Goal: Task Accomplishment & Management: Use online tool/utility

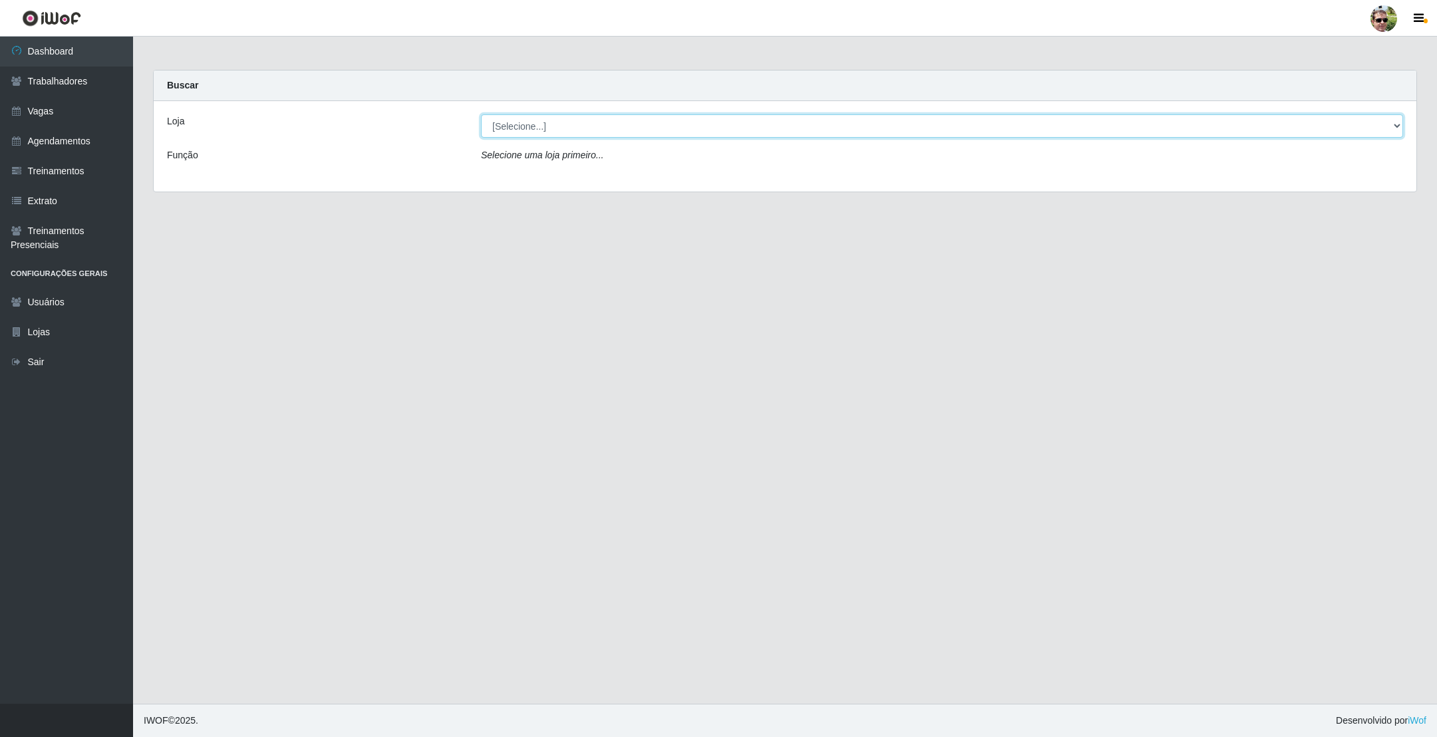
drag, startPoint x: 579, startPoint y: 120, endPoint x: 577, endPoint y: 128, distance: 8.1
click at [579, 120] on select "[Selecione...] [PERSON_NAME] Supermercado - Gurinhém" at bounding box center [942, 125] width 922 height 23
select select "176"
click at [481, 114] on select "[Selecione...] [PERSON_NAME] Supermercado - Gurinhém" at bounding box center [942, 125] width 922 height 23
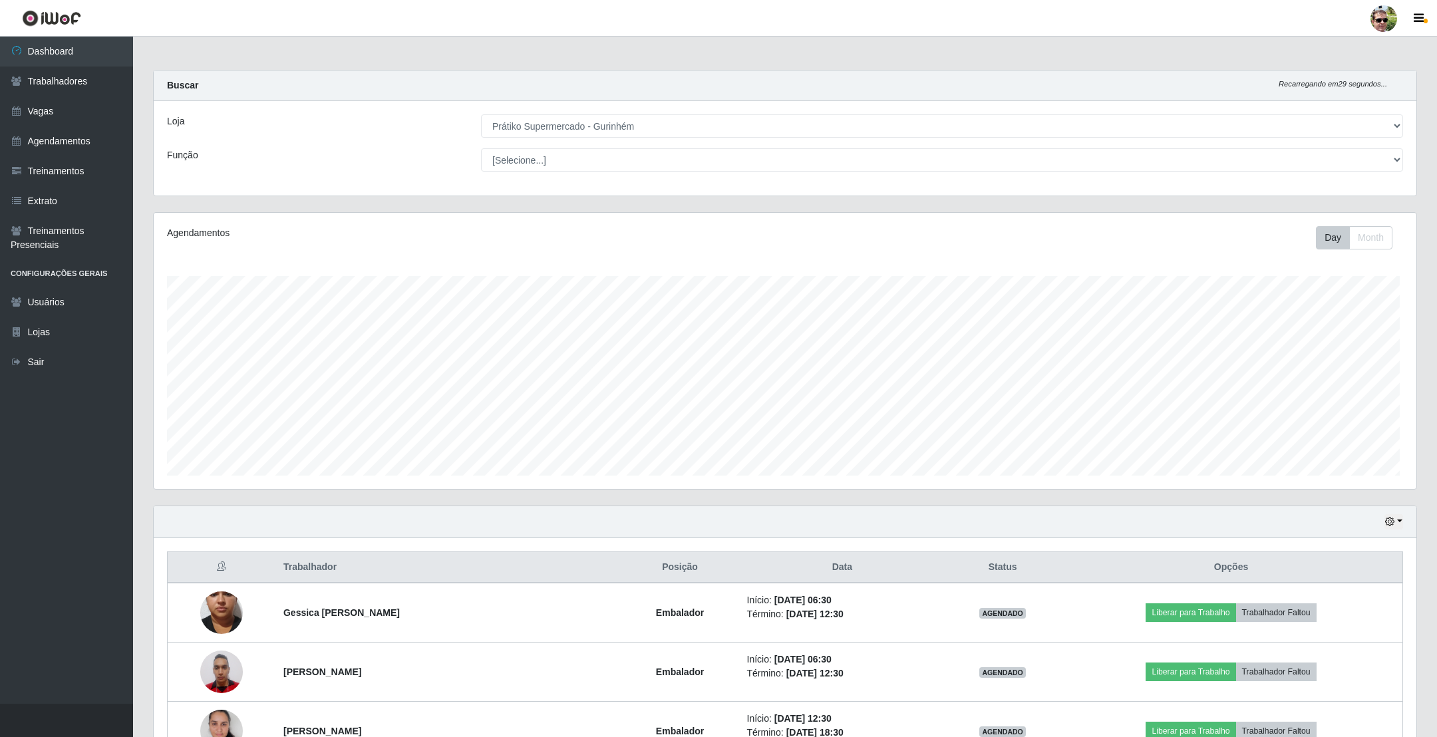
click at [627, 58] on main "Carregando... Buscar Recarregando em 29 segundos... Loja [Selecione...] Prátiko…" at bounding box center [785, 443] width 1304 height 813
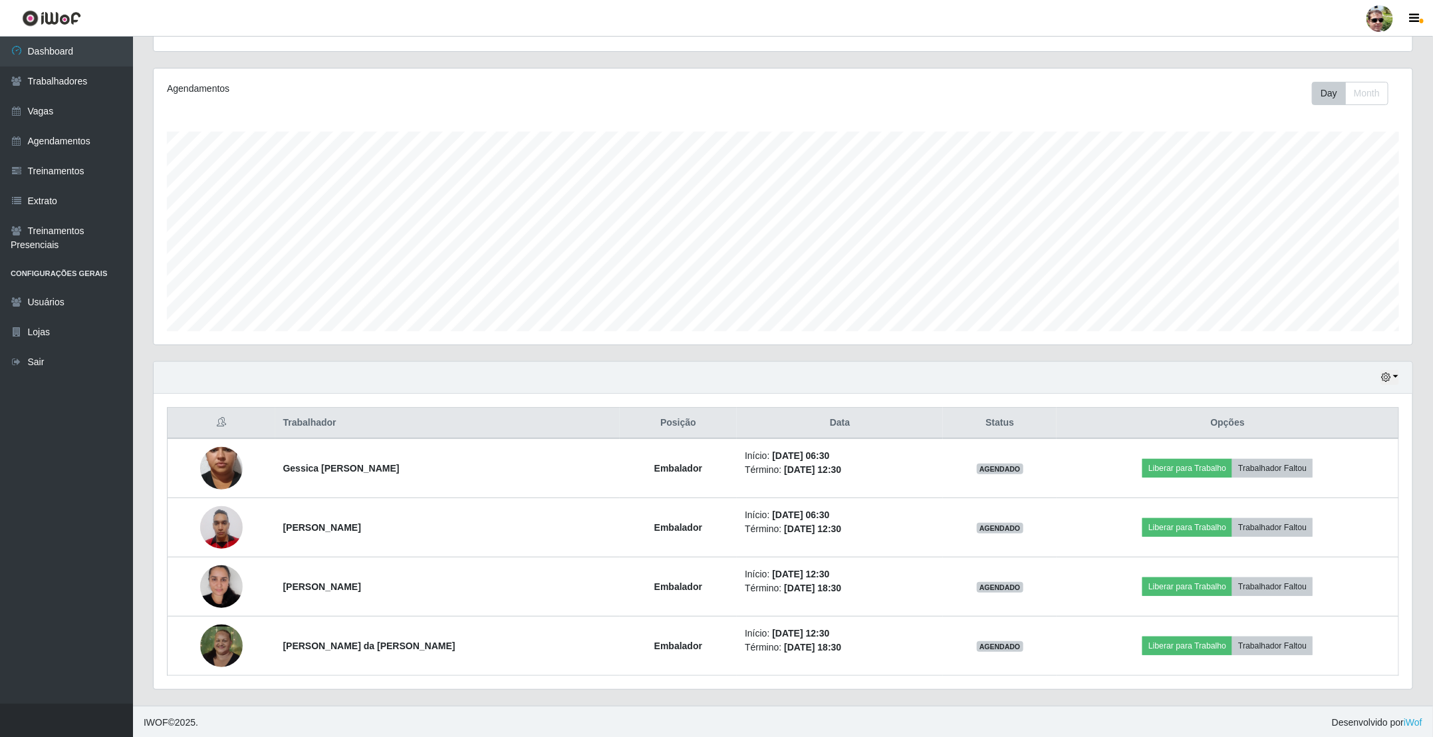
scroll to position [150, 0]
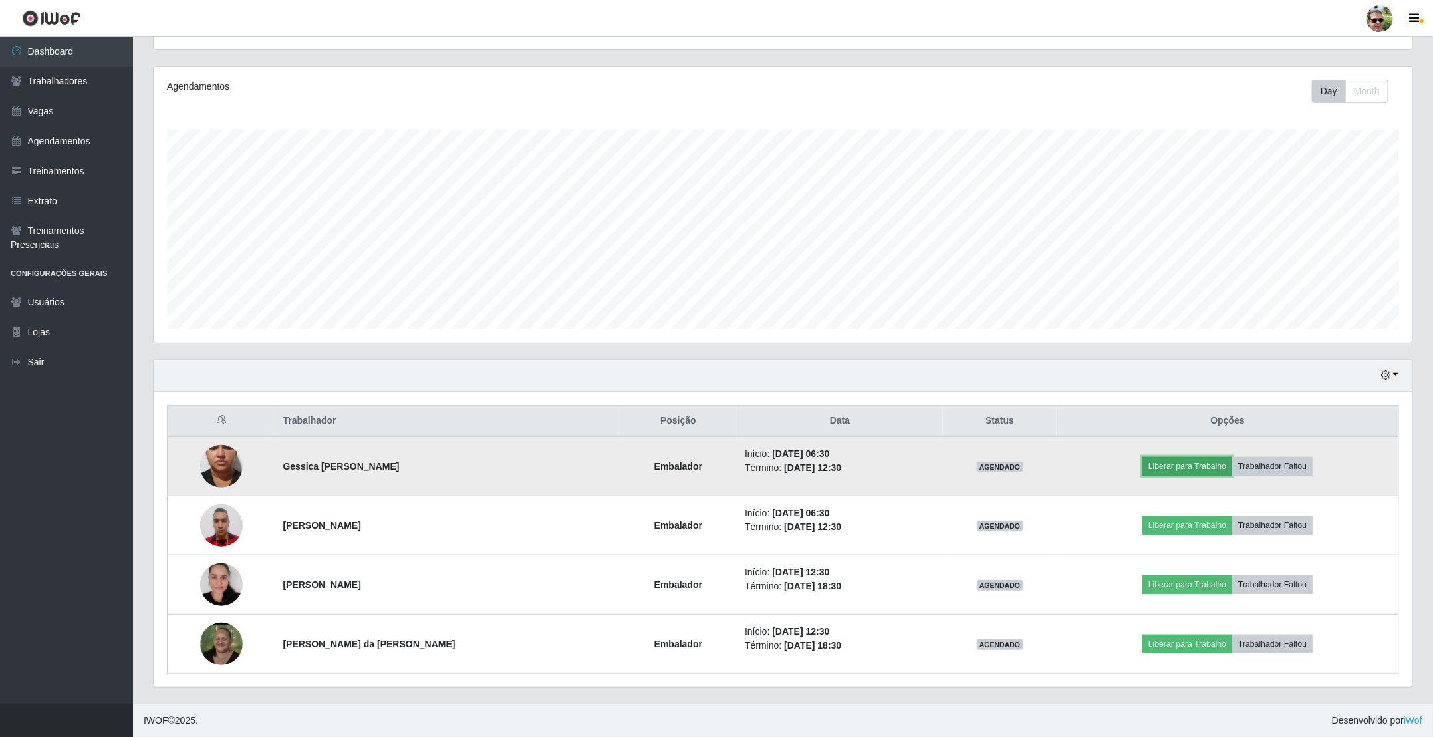
click at [1196, 472] on button "Liberar para Trabalho" at bounding box center [1188, 466] width 90 height 19
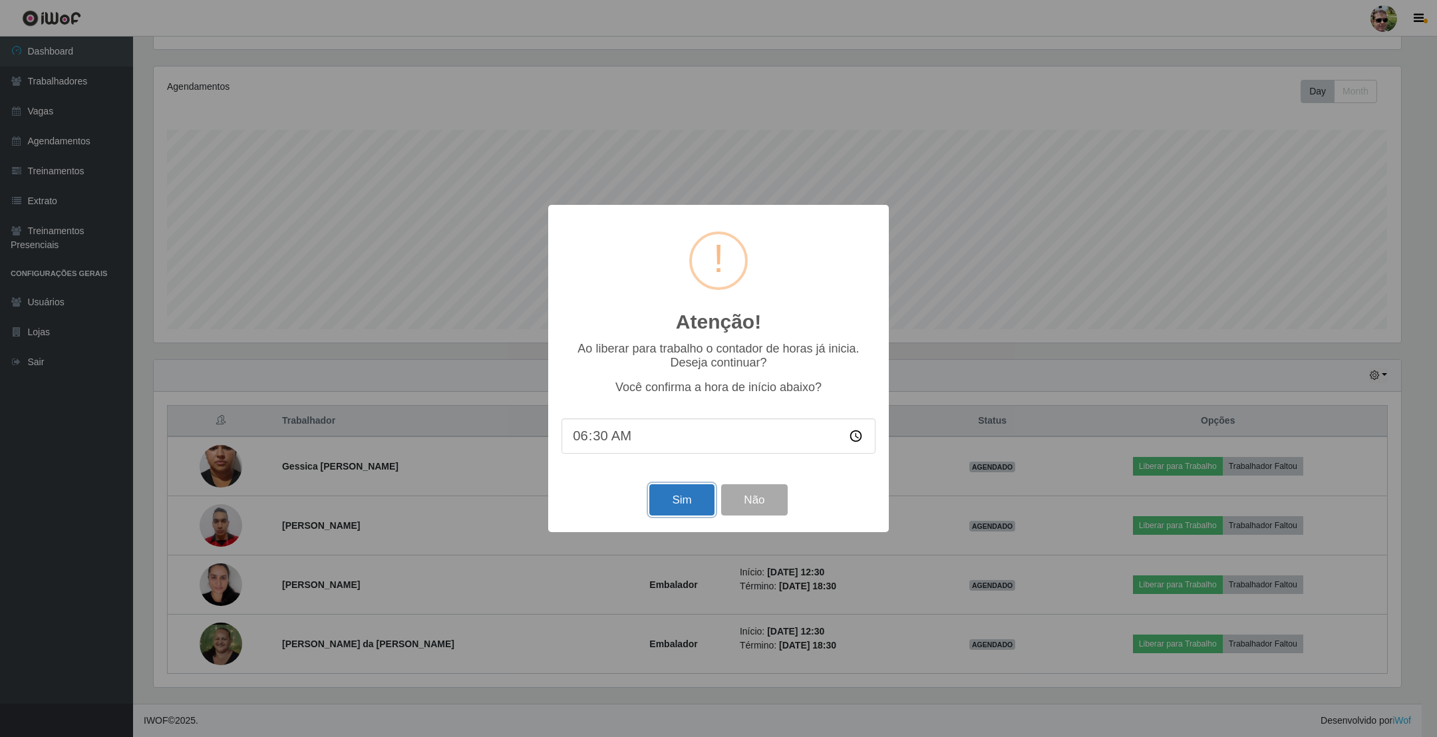
click at [690, 498] on button "Sim" at bounding box center [681, 499] width 65 height 31
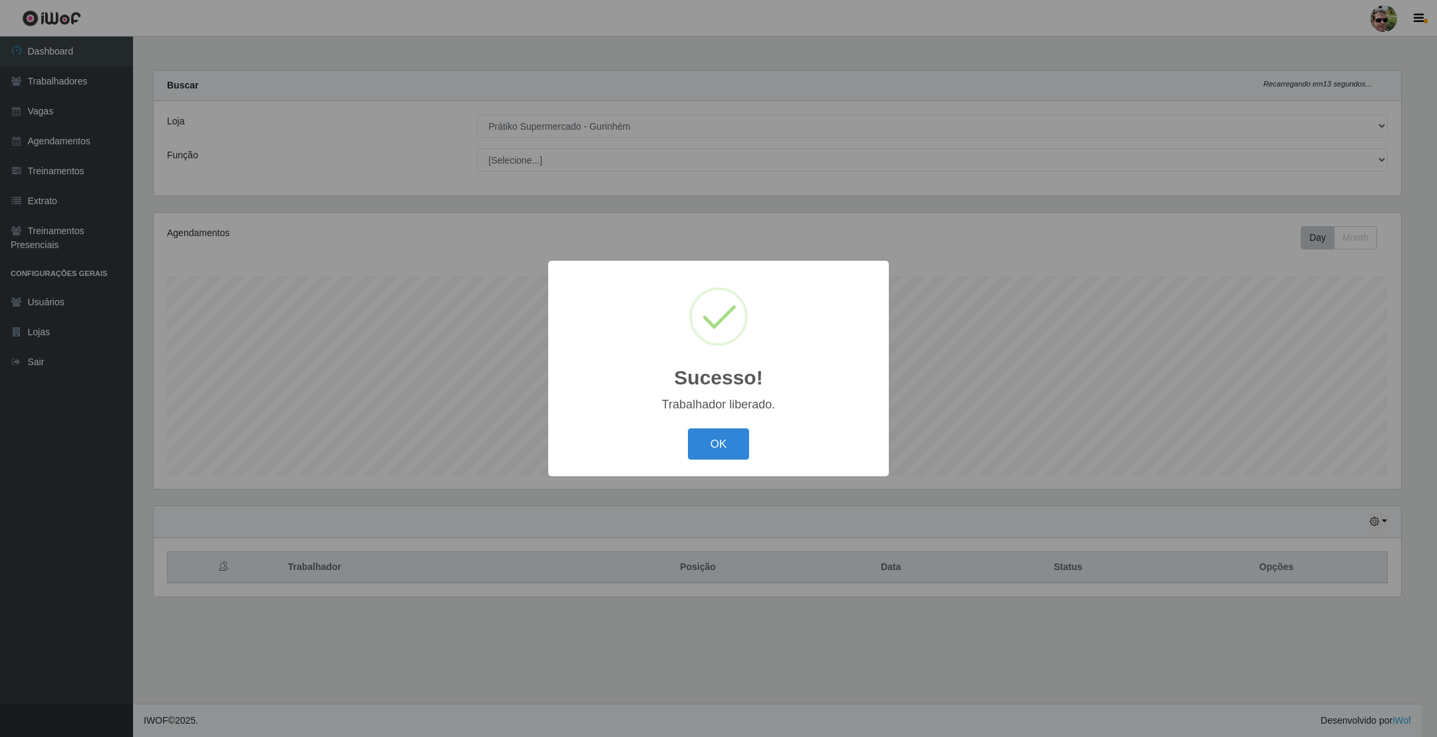
click at [688, 428] on button "OK" at bounding box center [719, 443] width 62 height 31
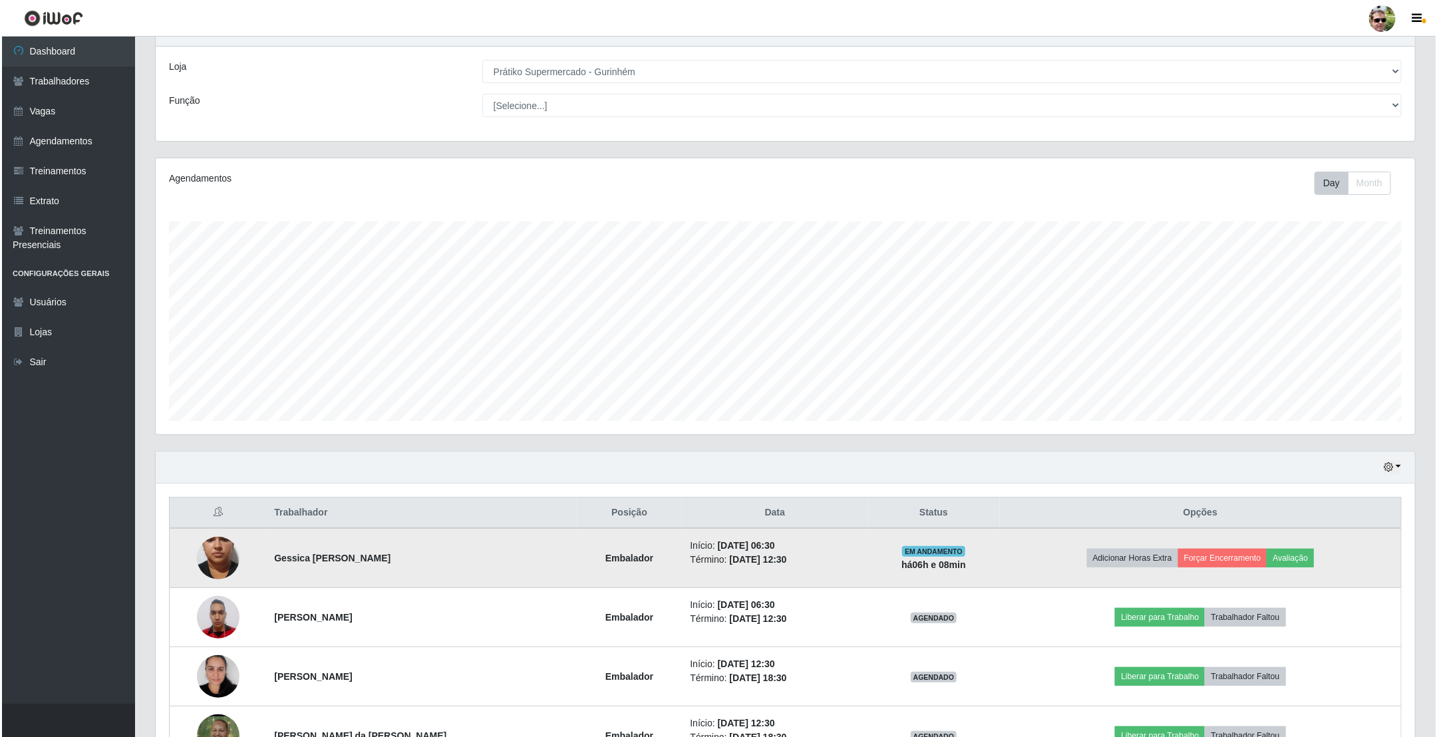
scroll to position [100, 0]
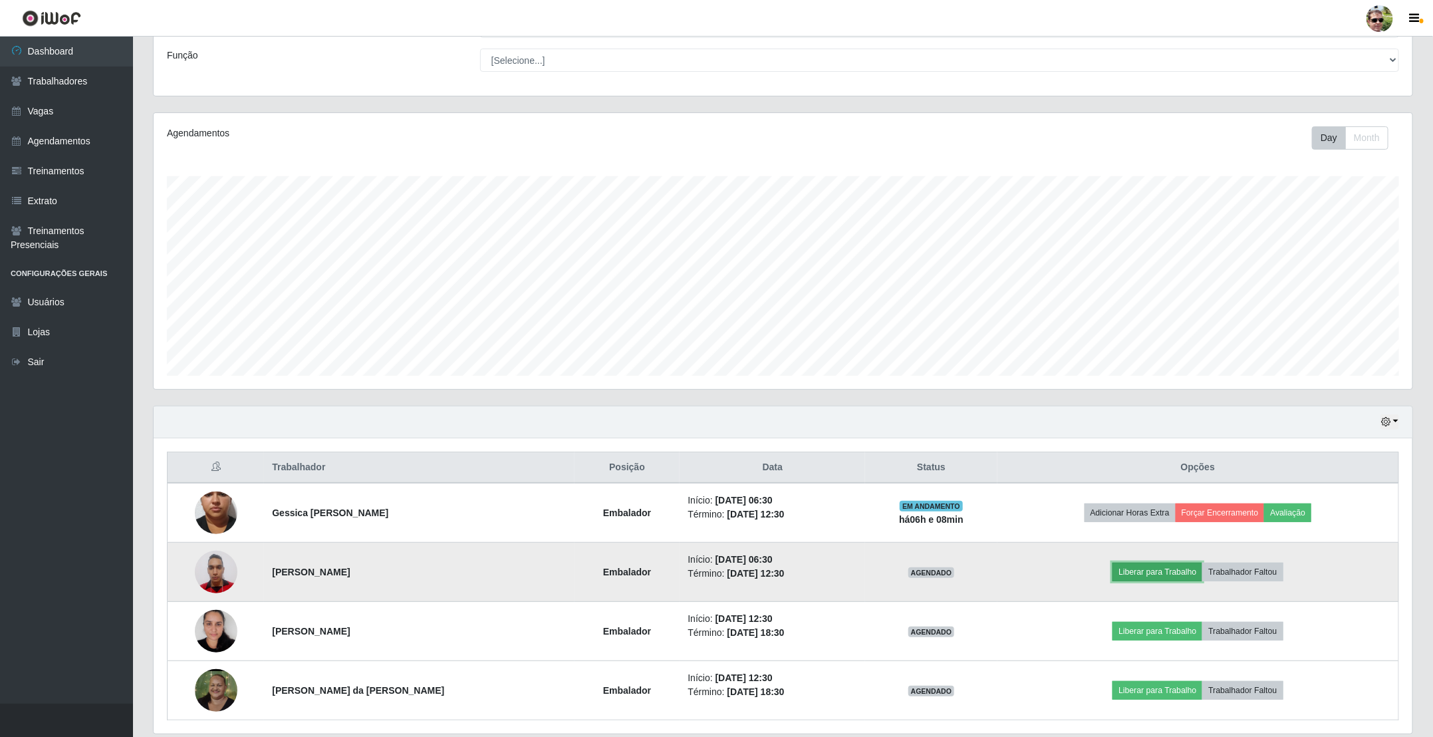
click at [1156, 579] on button "Liberar para Trabalho" at bounding box center [1158, 572] width 90 height 19
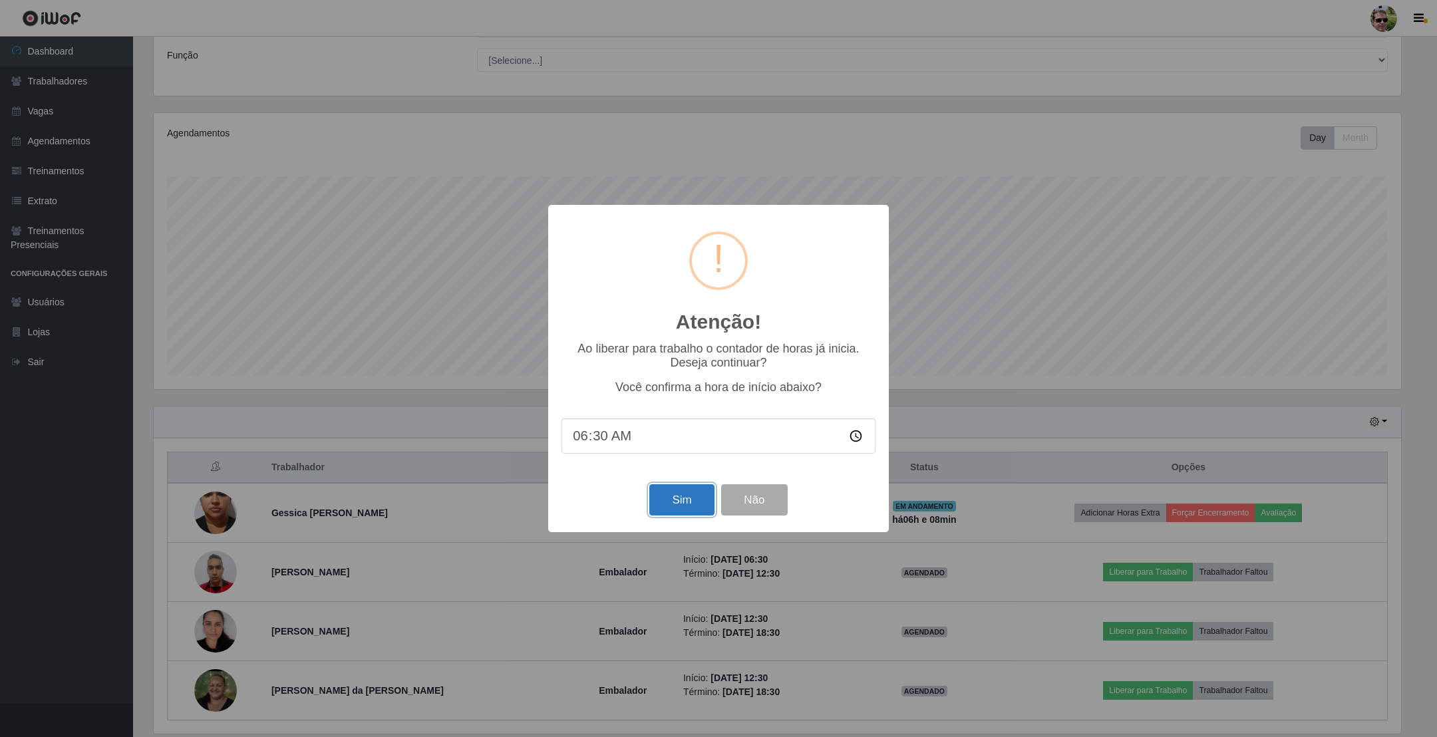
click at [688, 496] on button "Sim" at bounding box center [681, 499] width 65 height 31
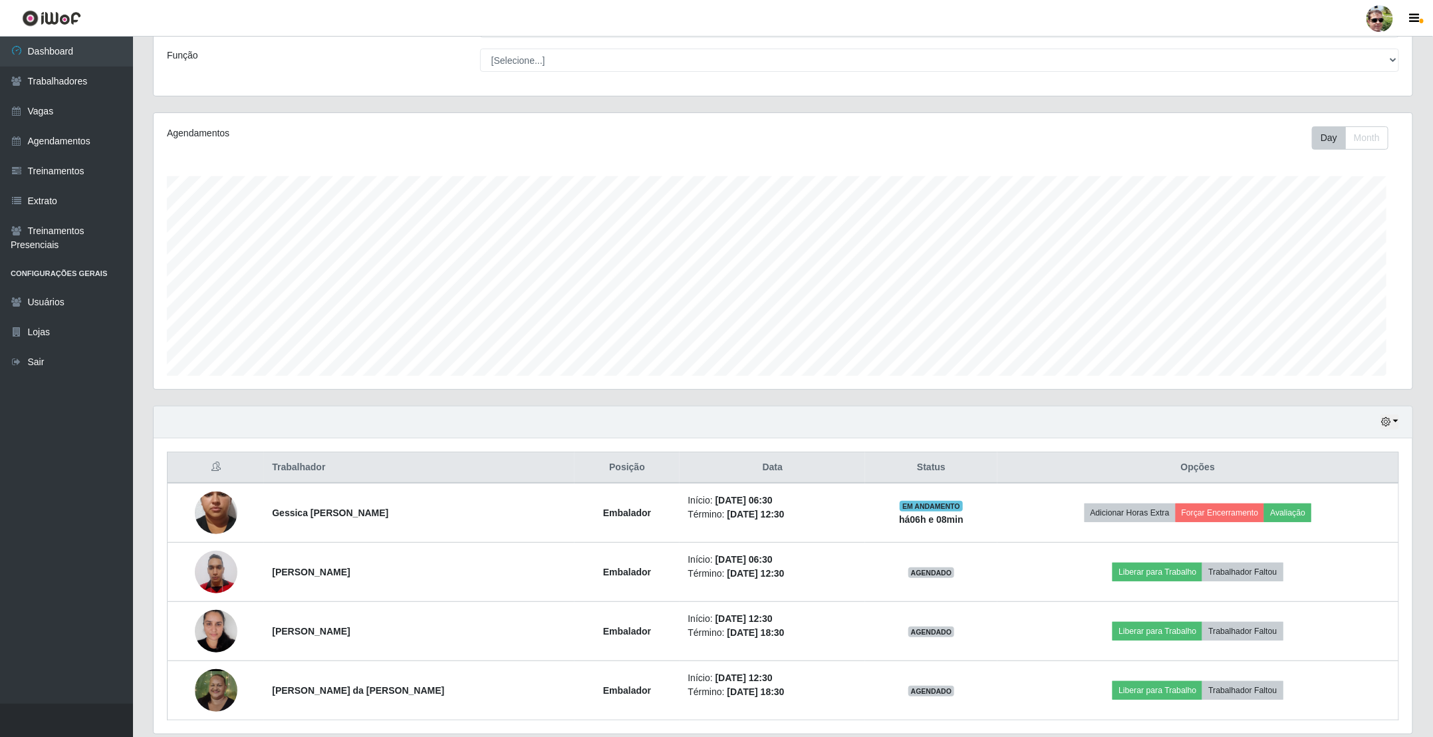
scroll to position [0, 0]
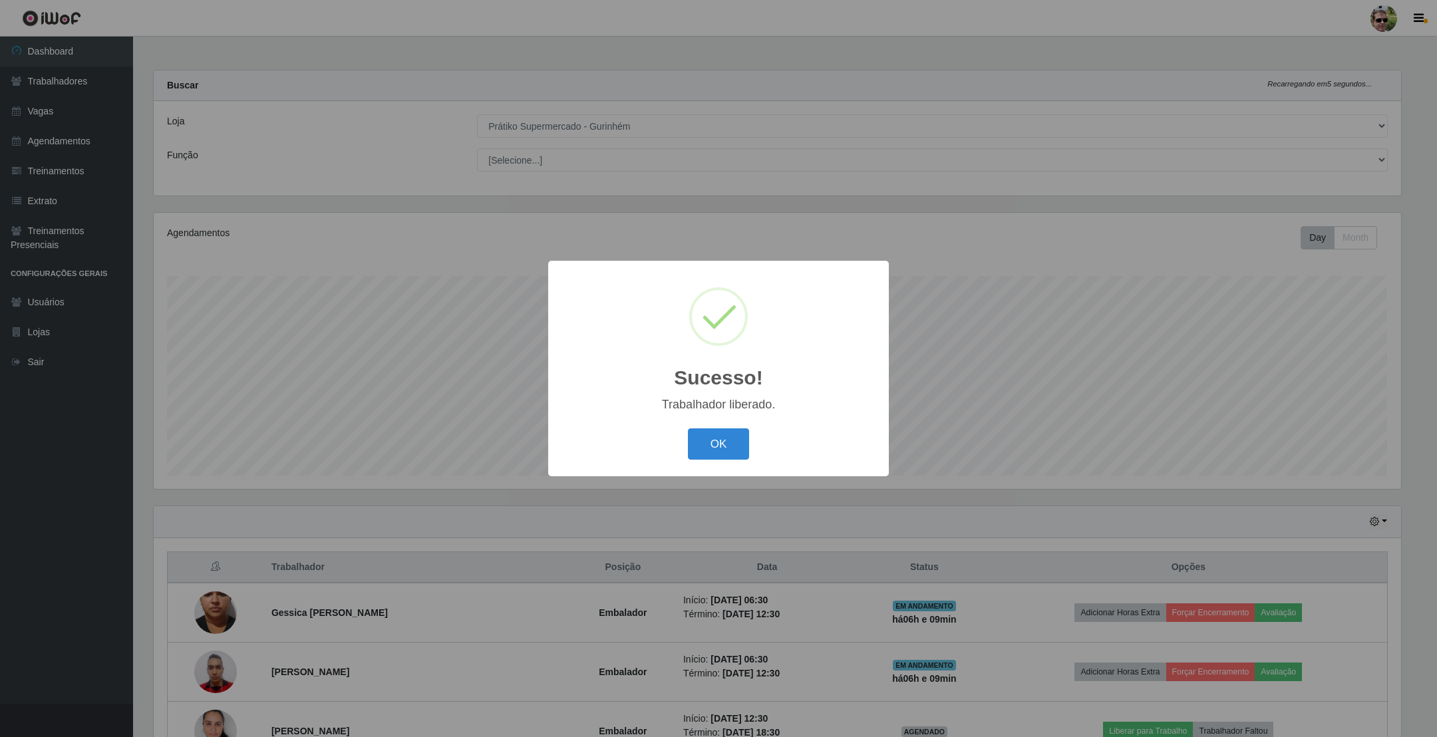
click at [688, 428] on button "OK" at bounding box center [719, 443] width 62 height 31
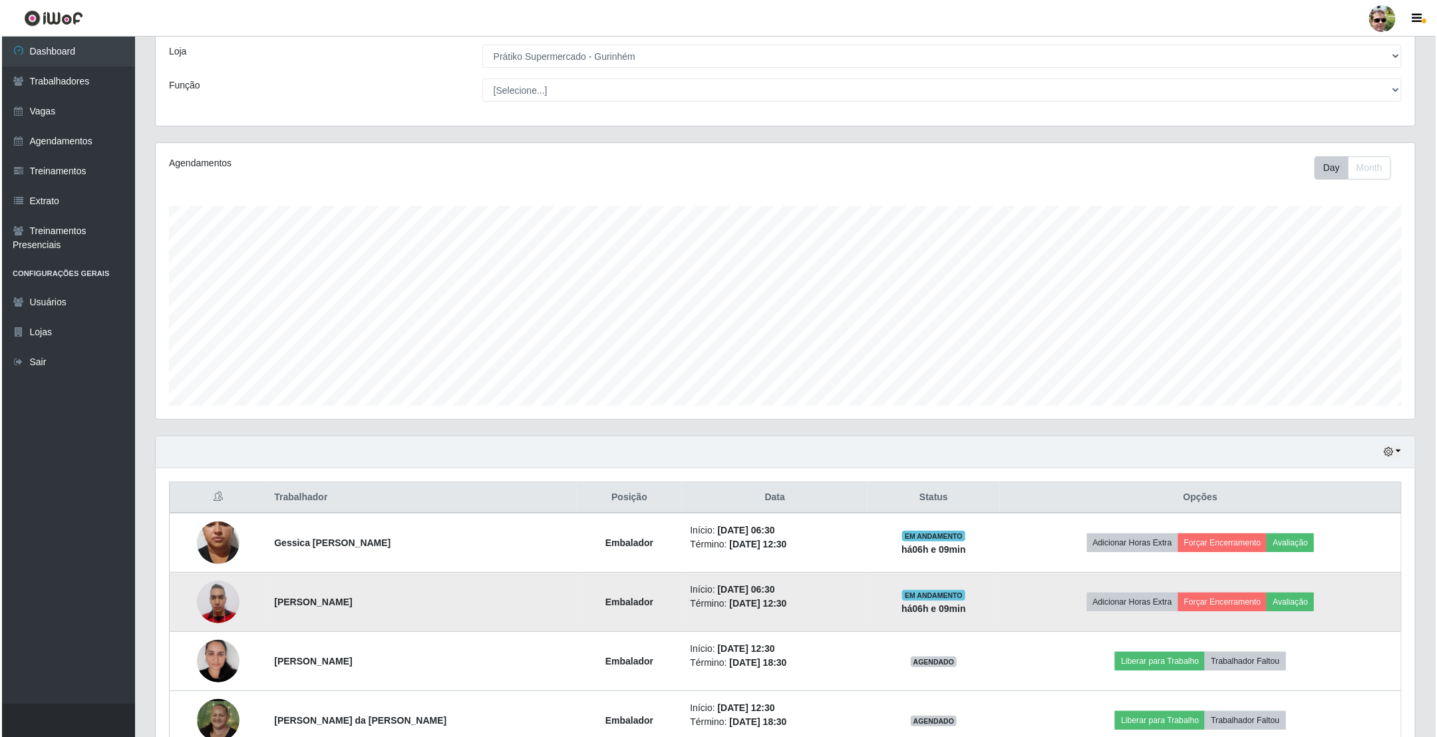
scroll to position [150, 0]
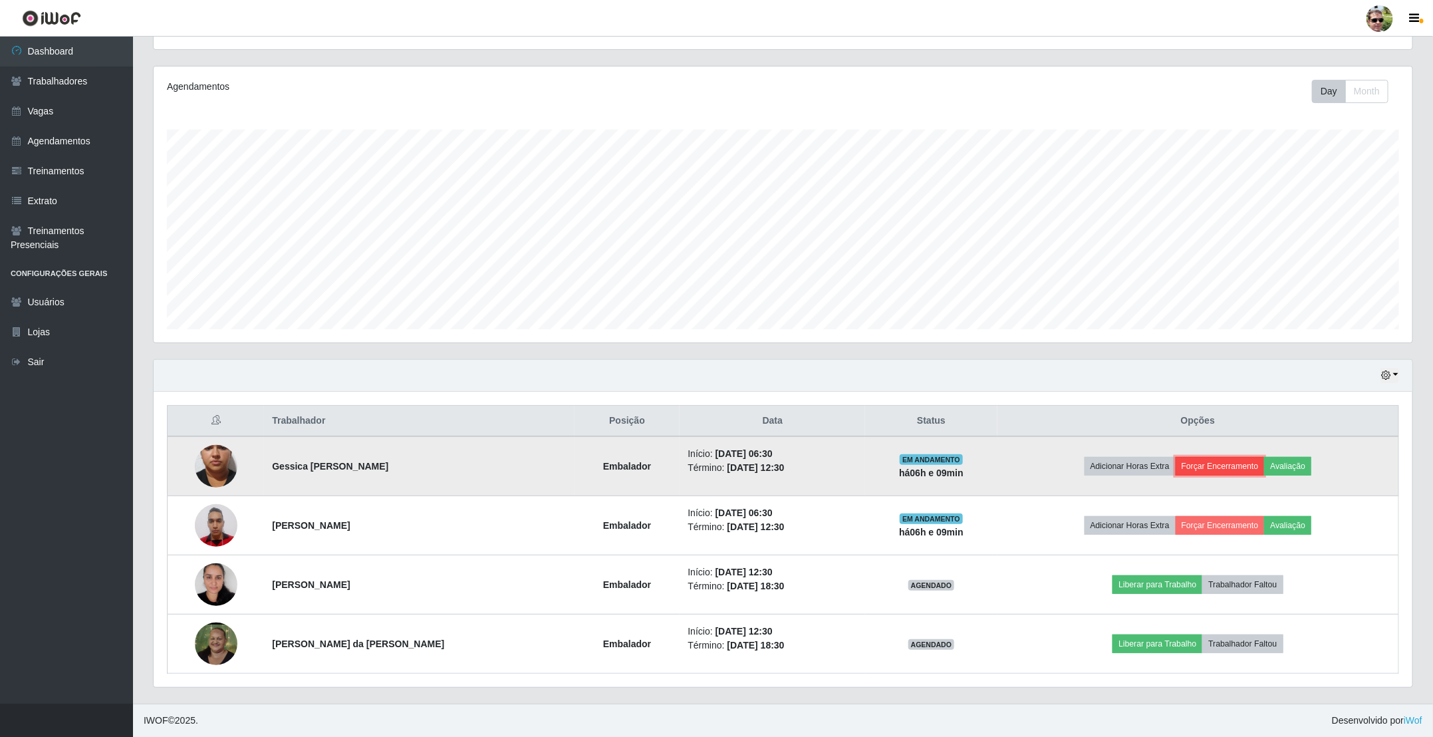
click at [1219, 464] on button "Forçar Encerramento" at bounding box center [1220, 466] width 89 height 19
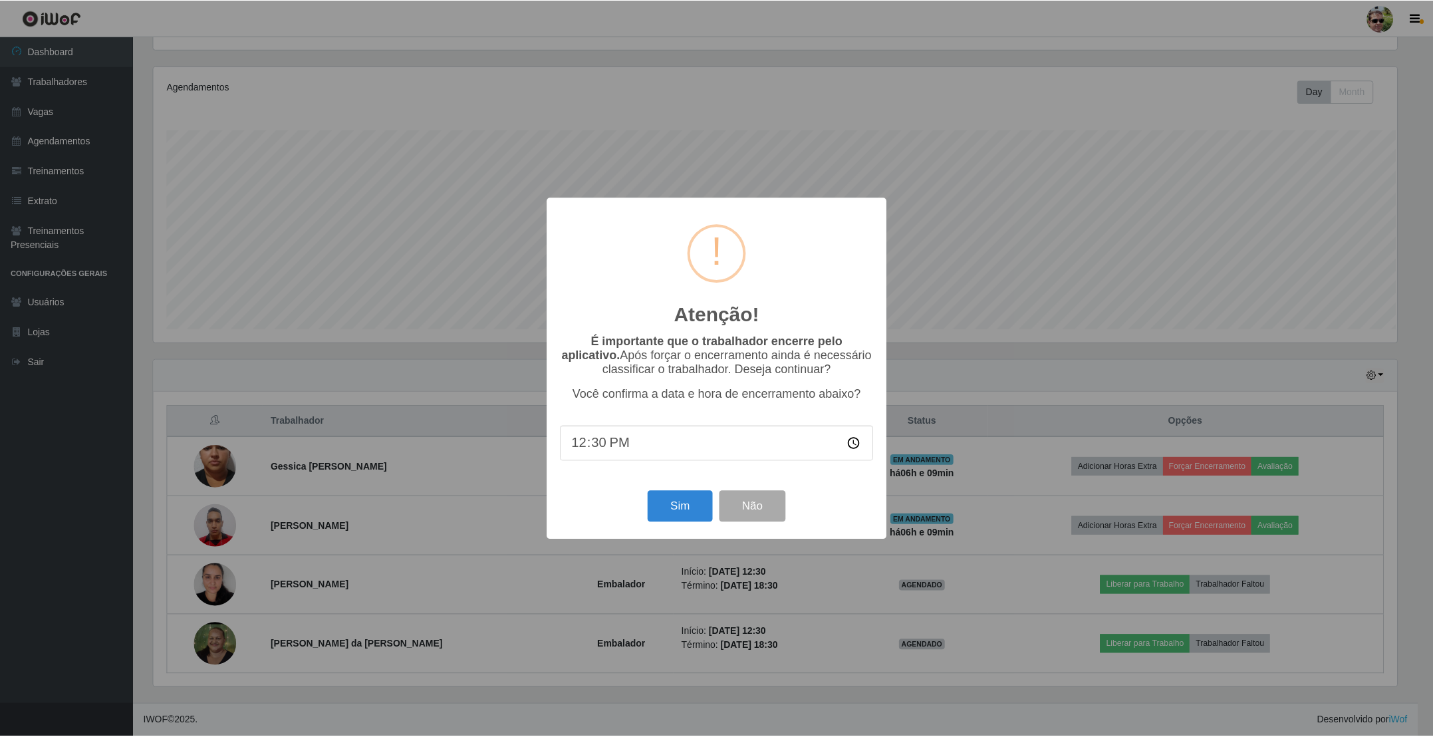
scroll to position [277, 1247]
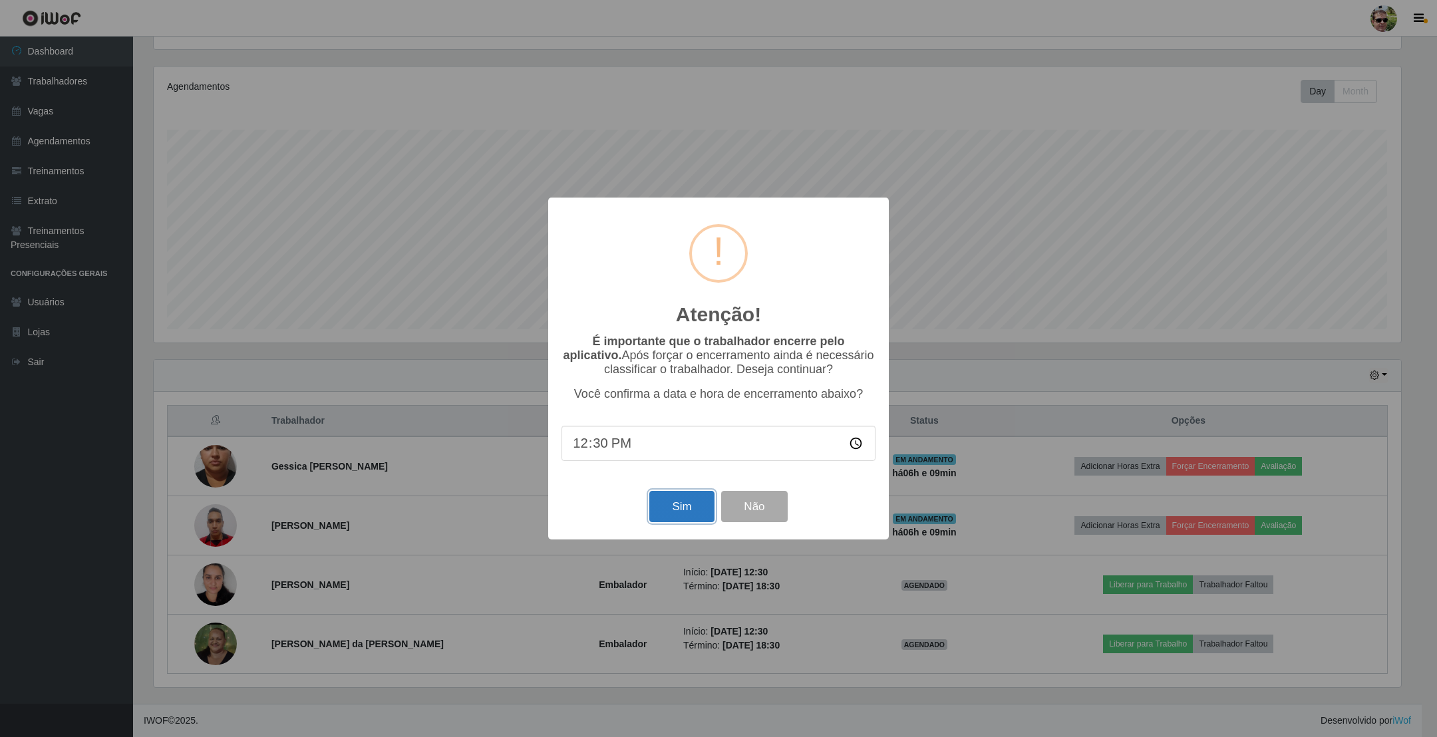
click at [664, 505] on button "Sim" at bounding box center [681, 506] width 65 height 31
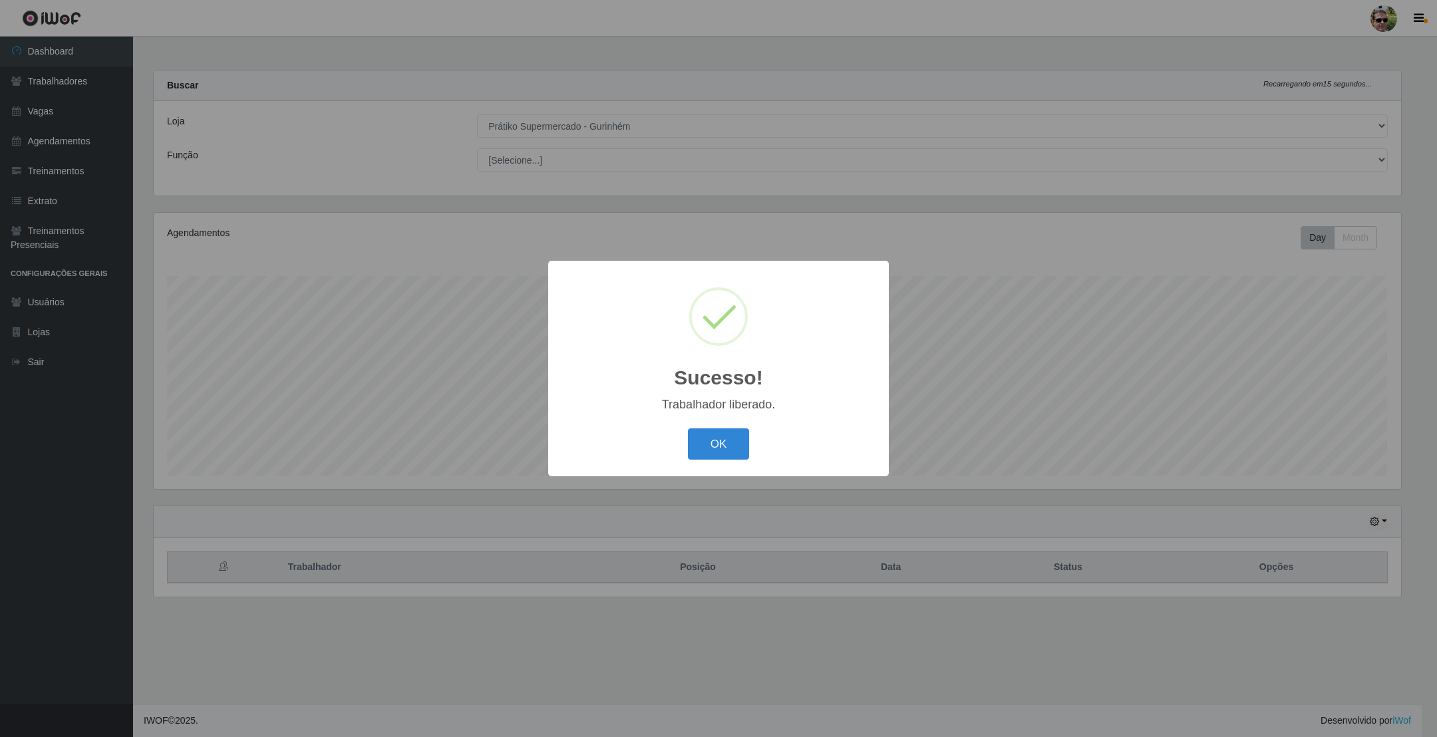
click at [688, 428] on button "OK" at bounding box center [719, 443] width 62 height 31
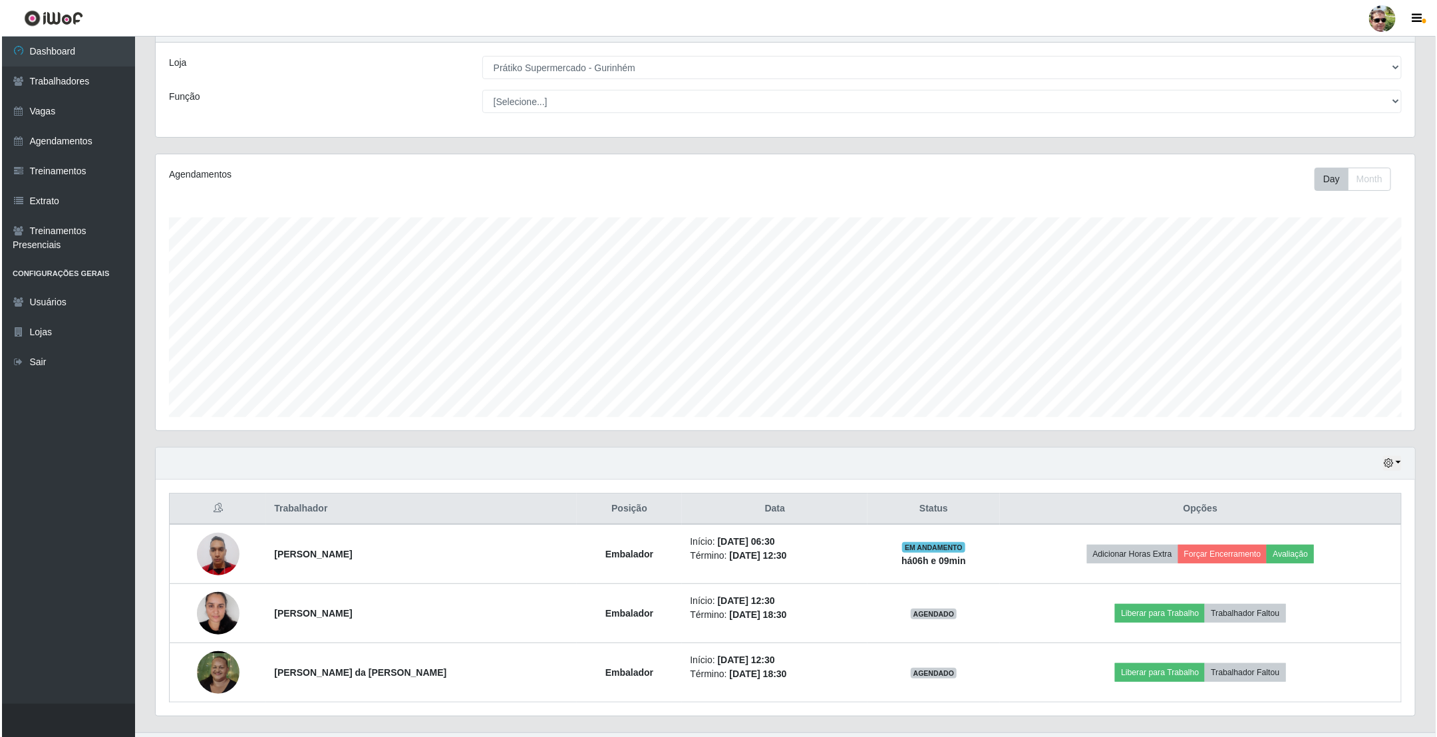
scroll to position [92, 0]
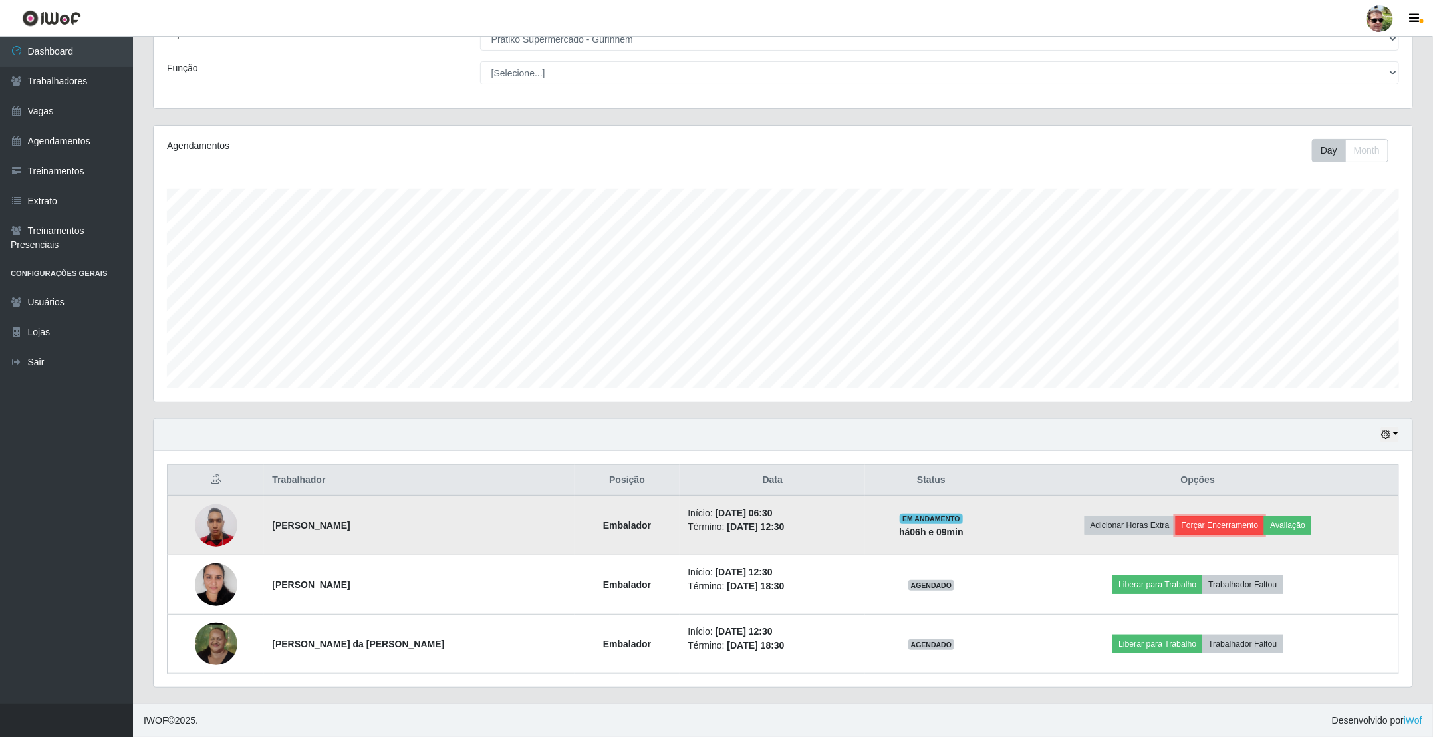
click at [1228, 519] on button "Forçar Encerramento" at bounding box center [1220, 525] width 89 height 19
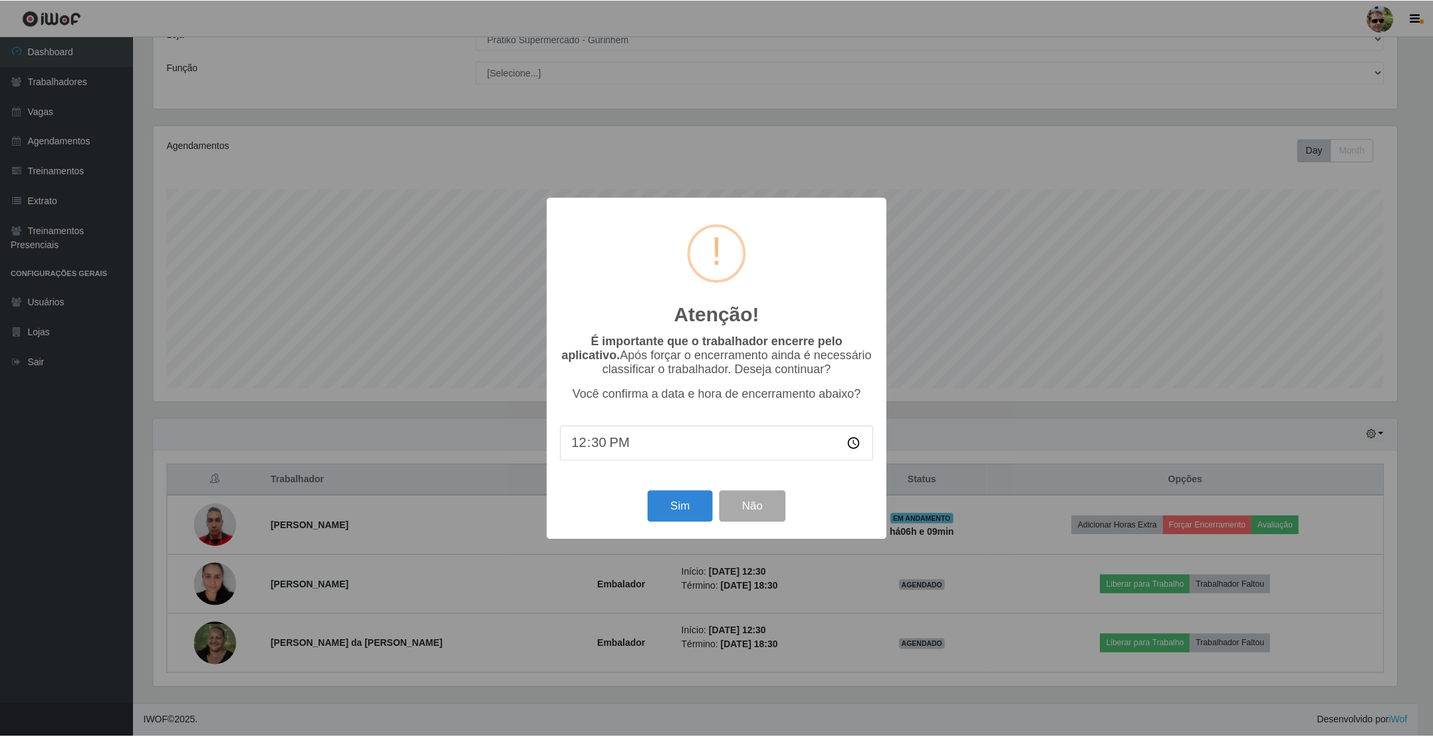
scroll to position [277, 1247]
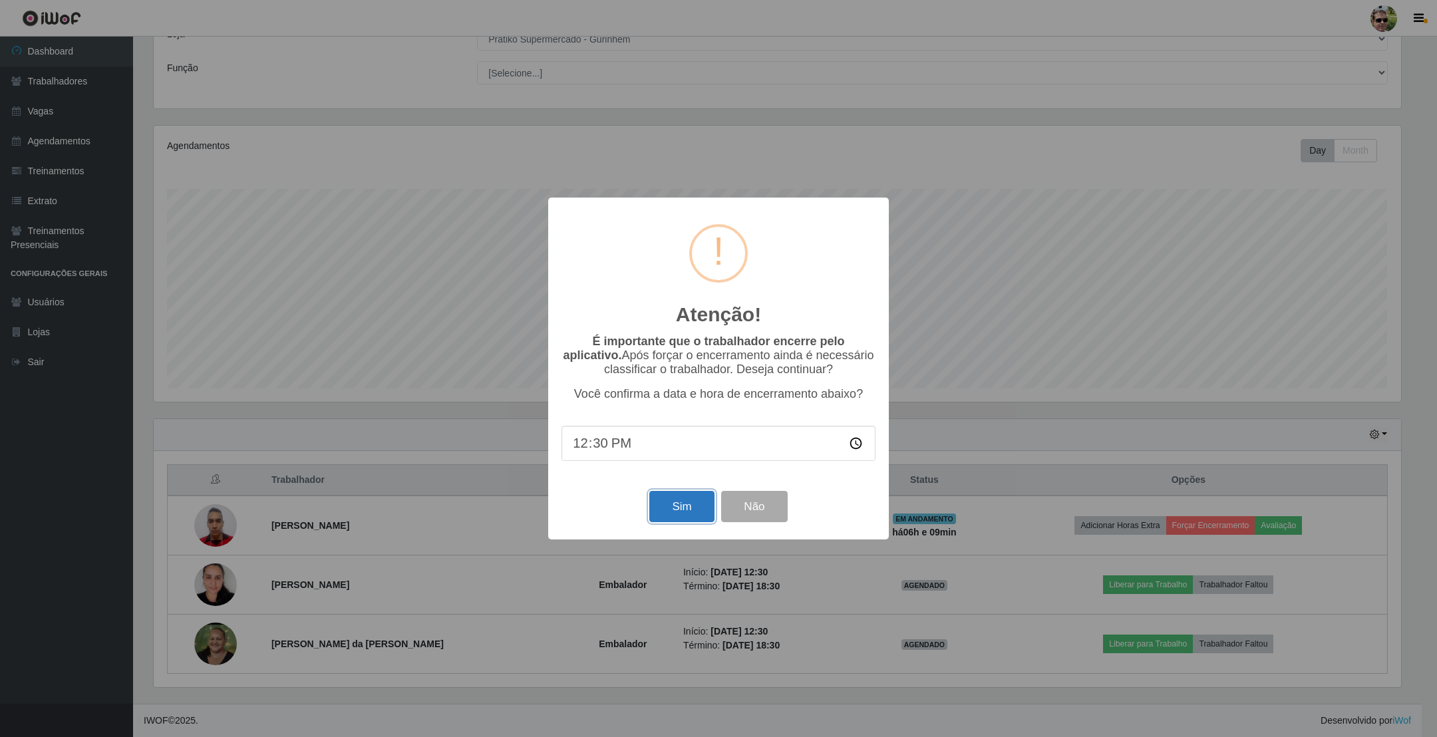
click at [677, 505] on button "Sim" at bounding box center [681, 506] width 65 height 31
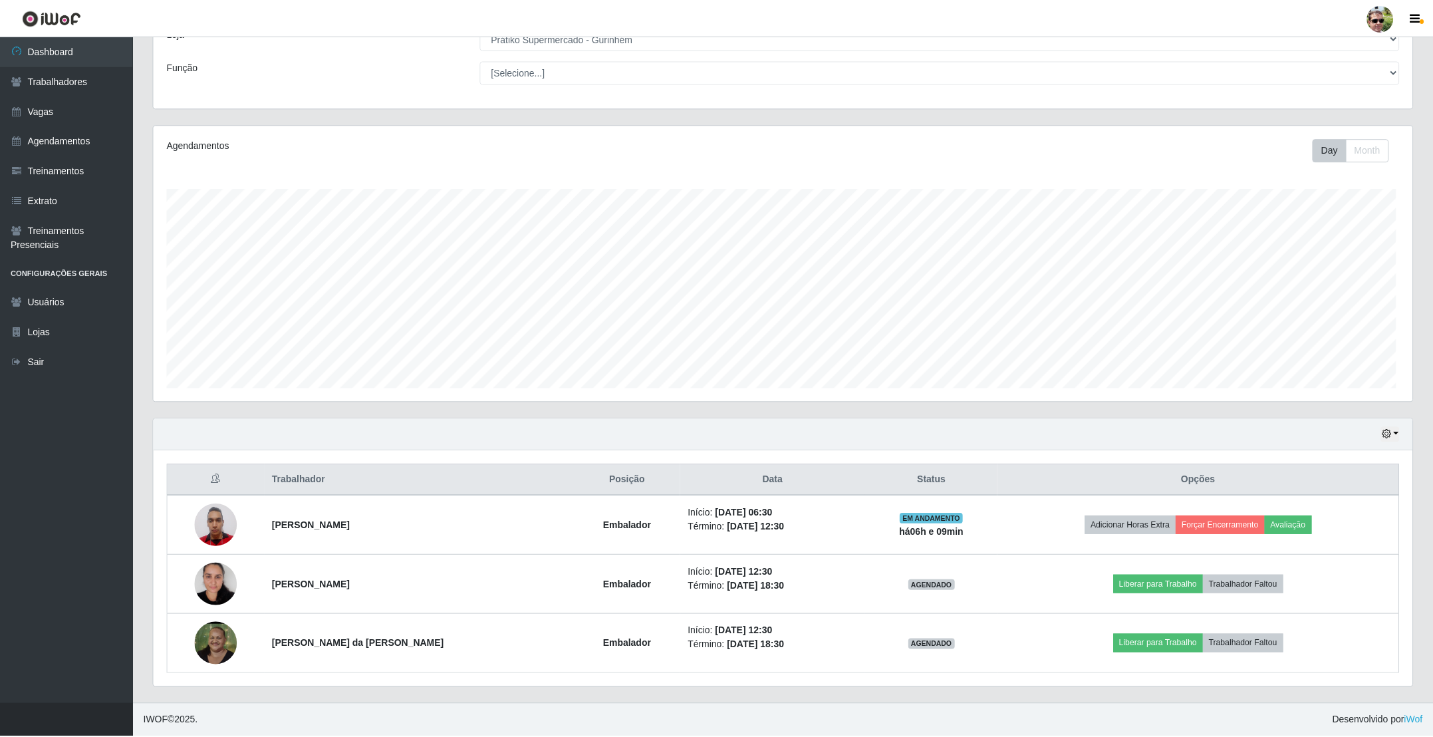
scroll to position [0, 0]
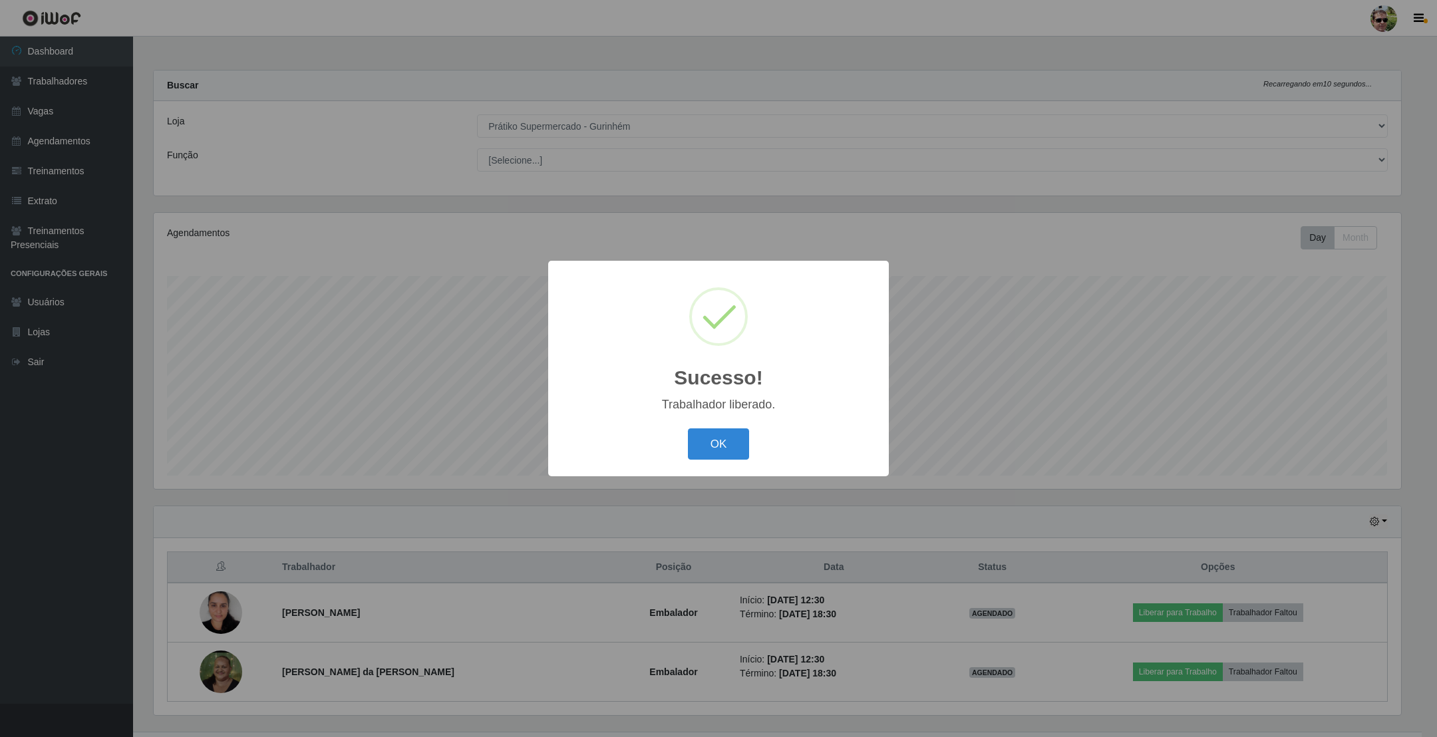
click at [688, 428] on button "OK" at bounding box center [719, 443] width 62 height 31
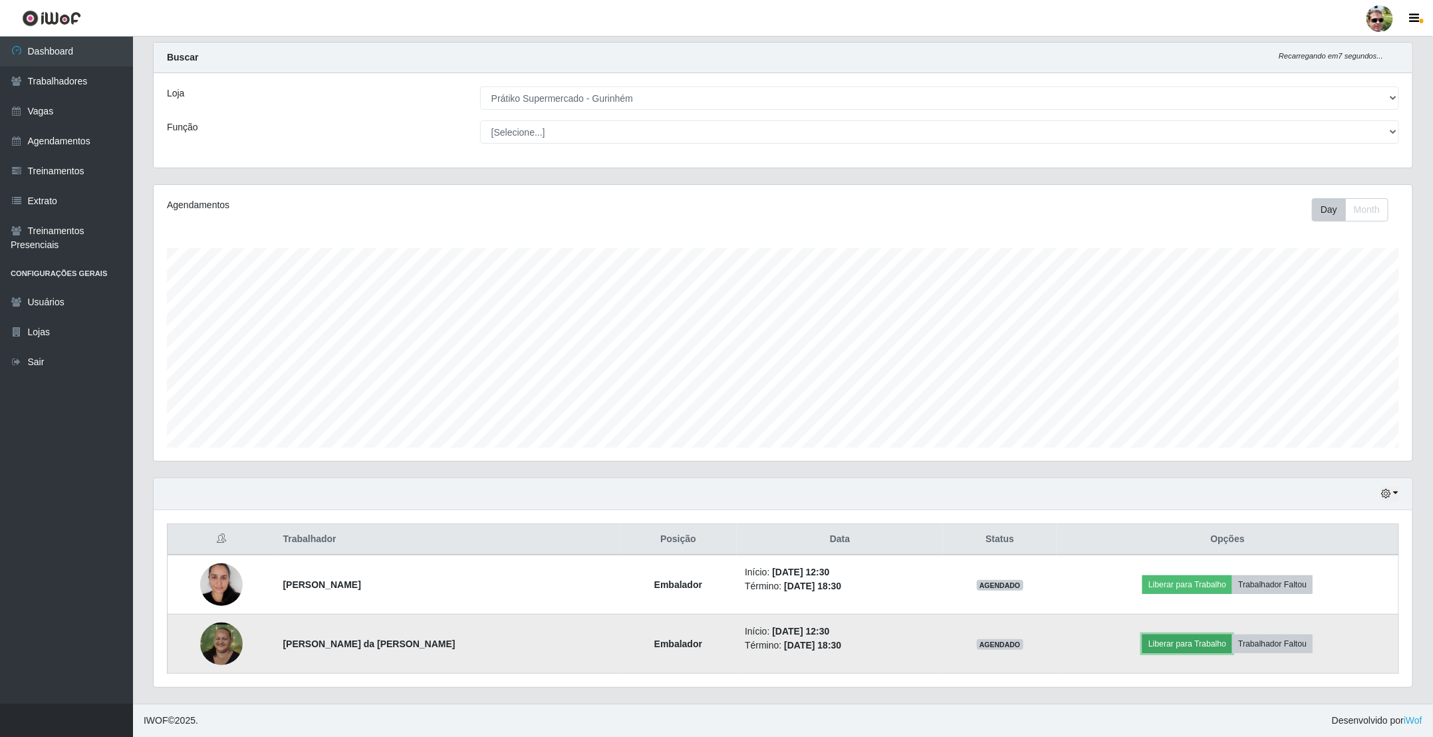
click at [1178, 643] on button "Liberar para Trabalho" at bounding box center [1188, 644] width 90 height 19
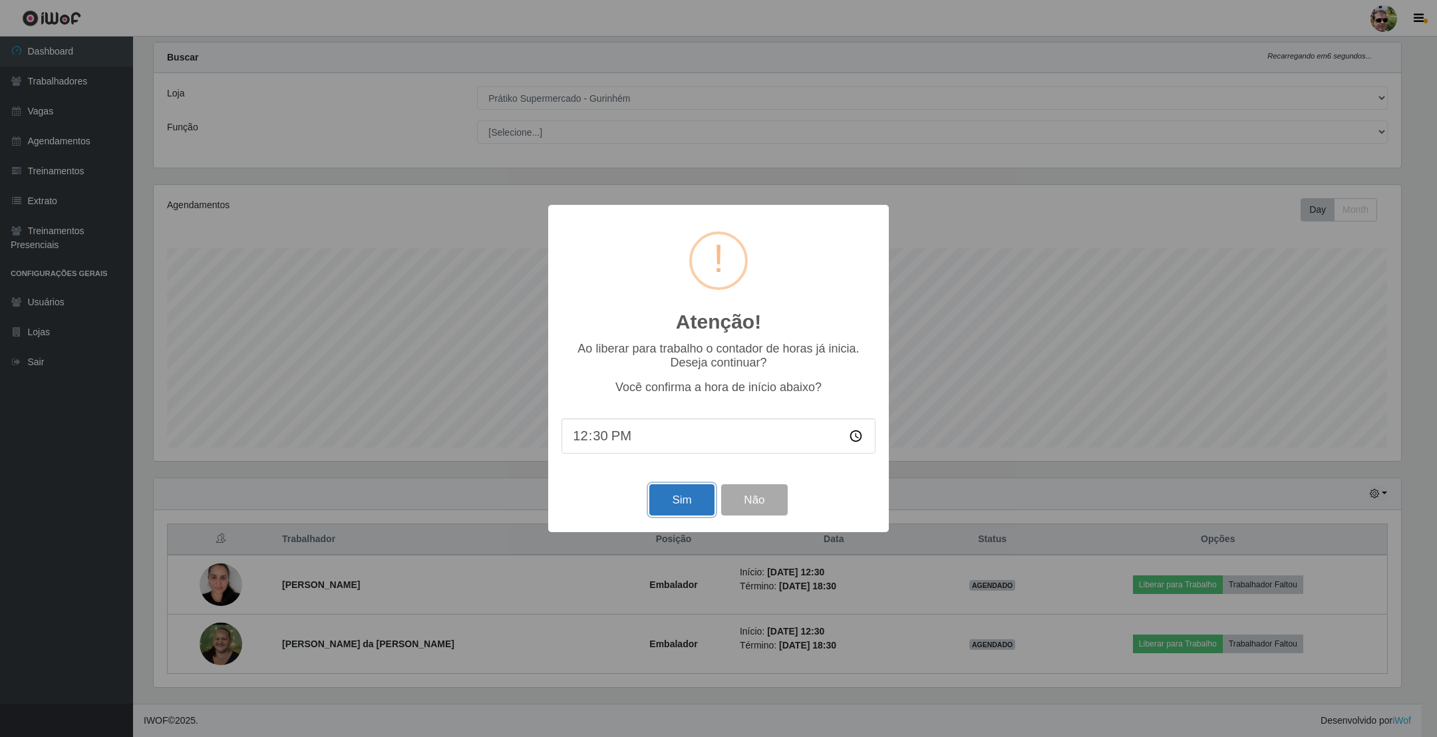
click at [687, 510] on button "Sim" at bounding box center [681, 499] width 65 height 31
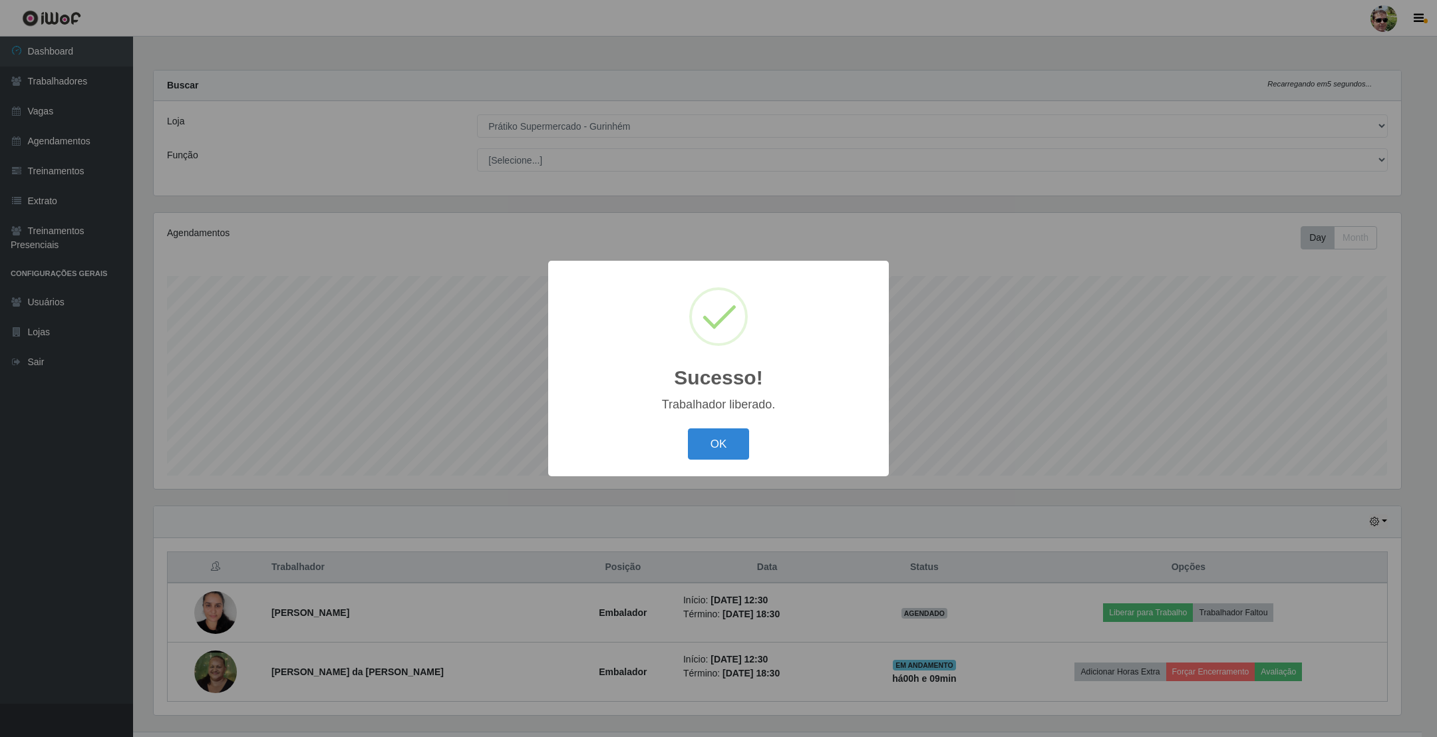
click at [688, 428] on button "OK" at bounding box center [719, 443] width 62 height 31
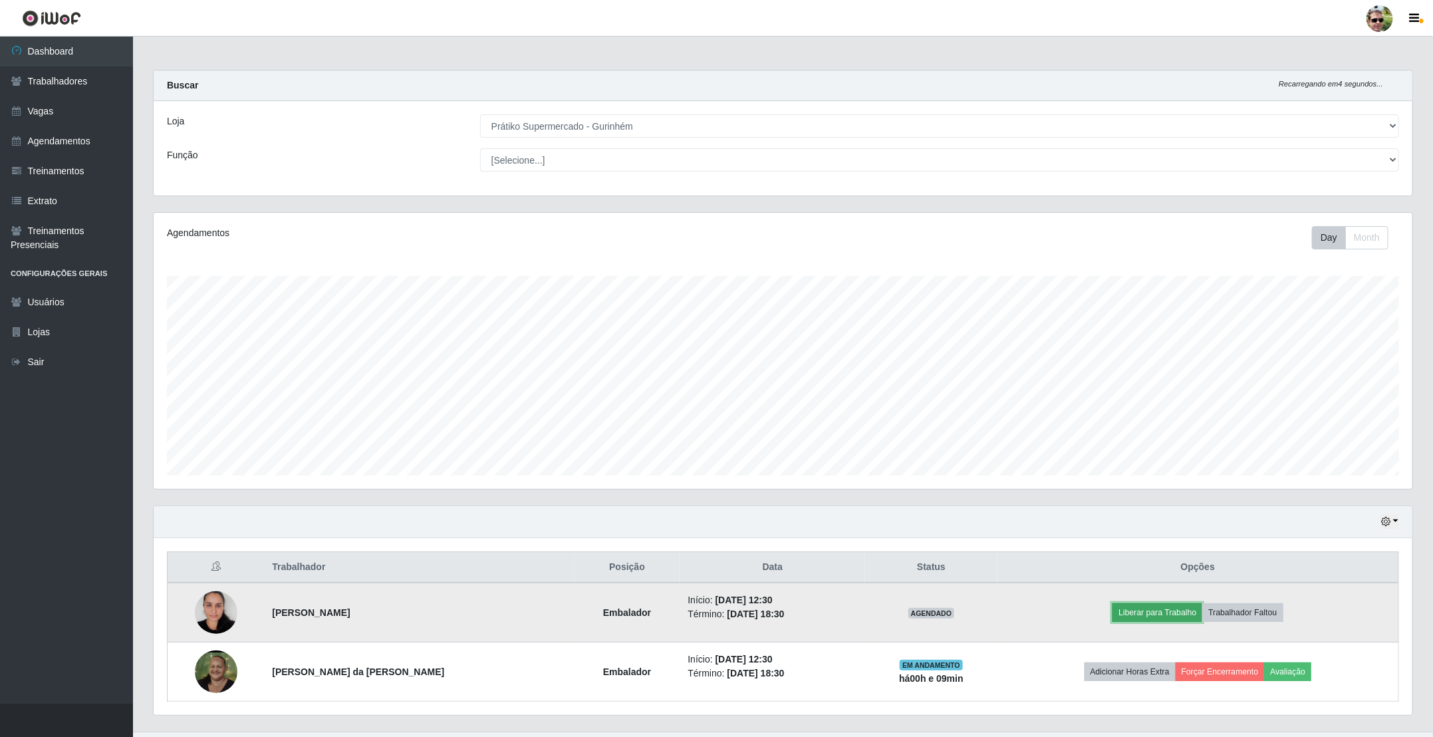
click at [1169, 617] on button "Liberar para Trabalho" at bounding box center [1158, 612] width 90 height 19
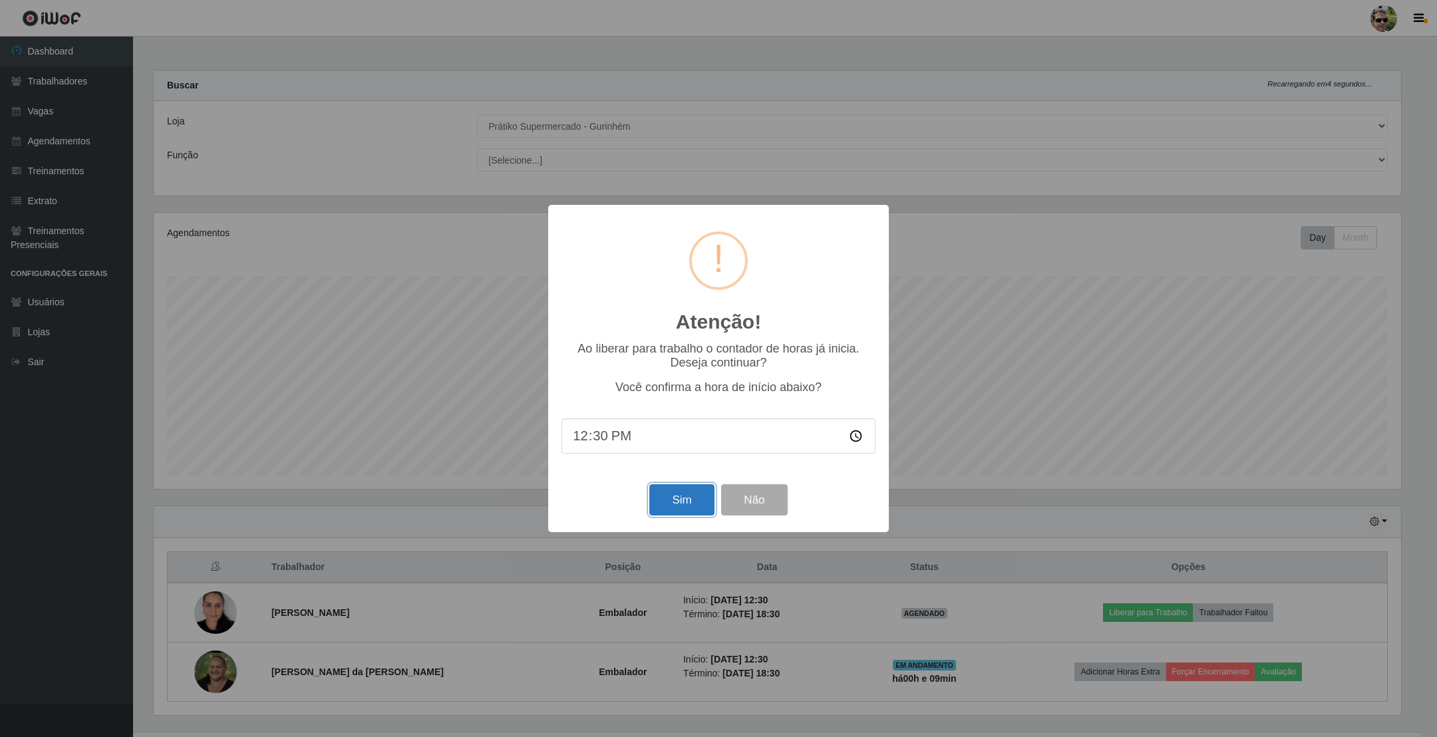
click at [676, 493] on button "Sim" at bounding box center [681, 499] width 65 height 31
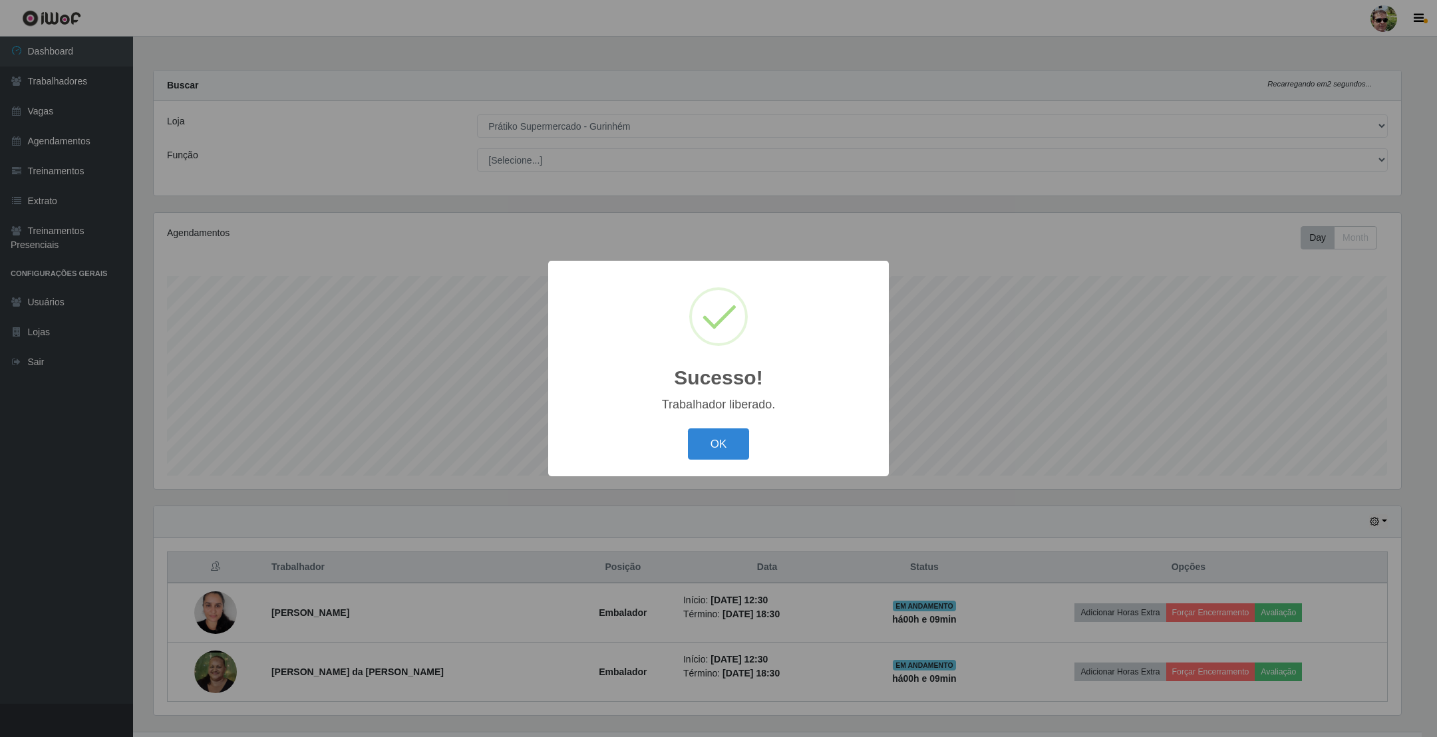
click at [688, 428] on button "OK" at bounding box center [719, 443] width 62 height 31
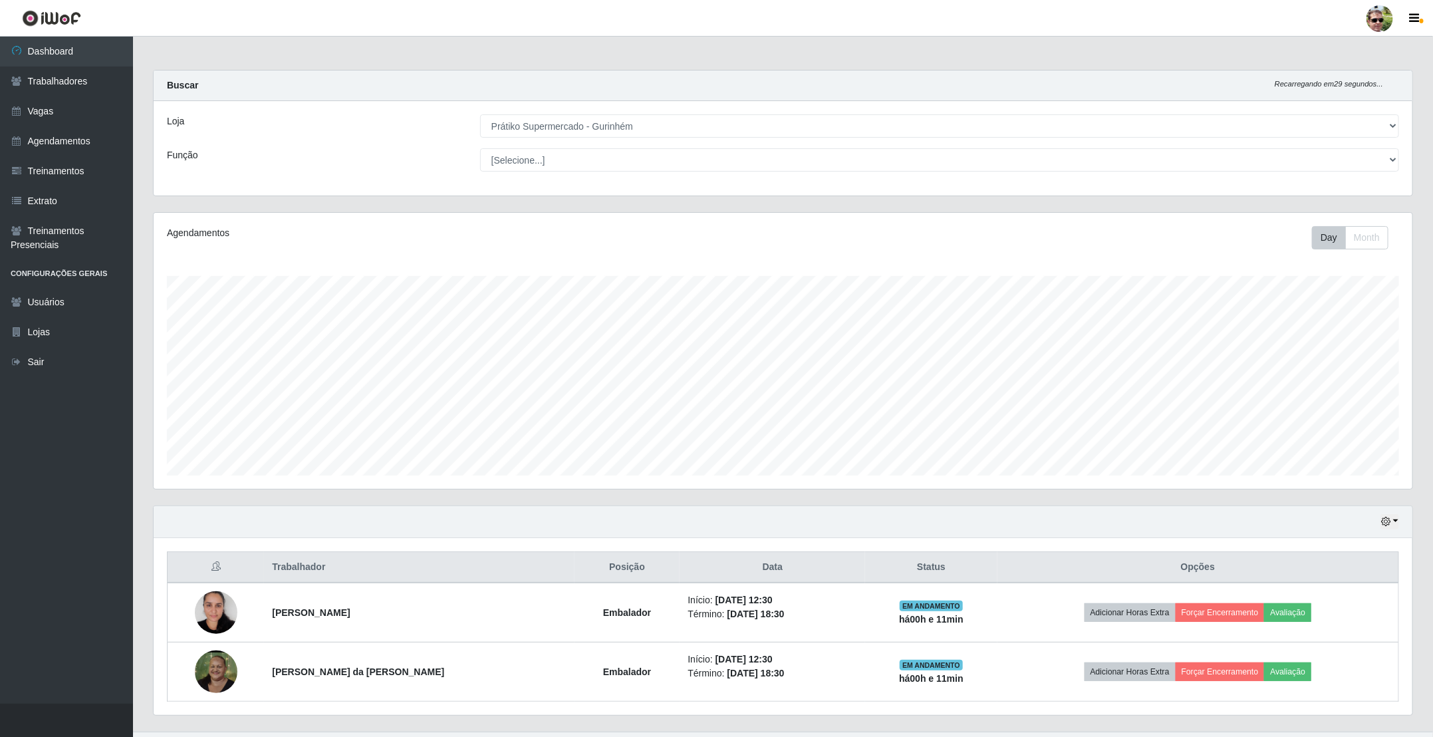
scroll to position [32, 0]
